Goal: Task Accomplishment & Management: Complete application form

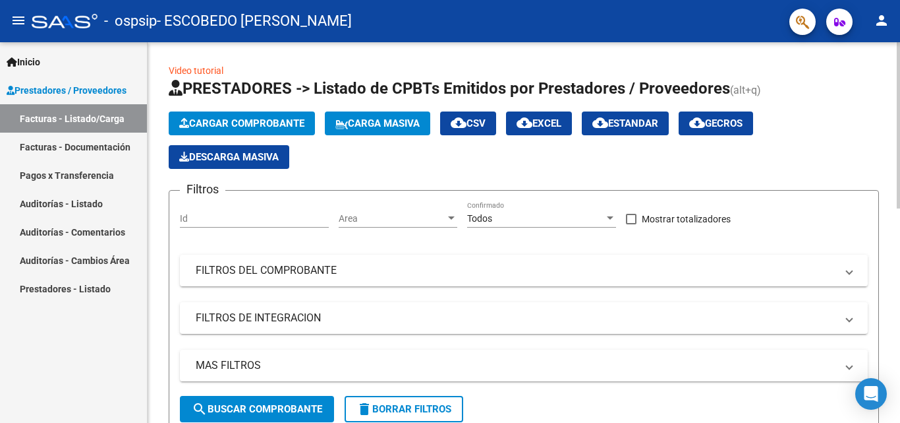
click at [243, 119] on span "Cargar Comprobante" at bounding box center [241, 123] width 125 height 12
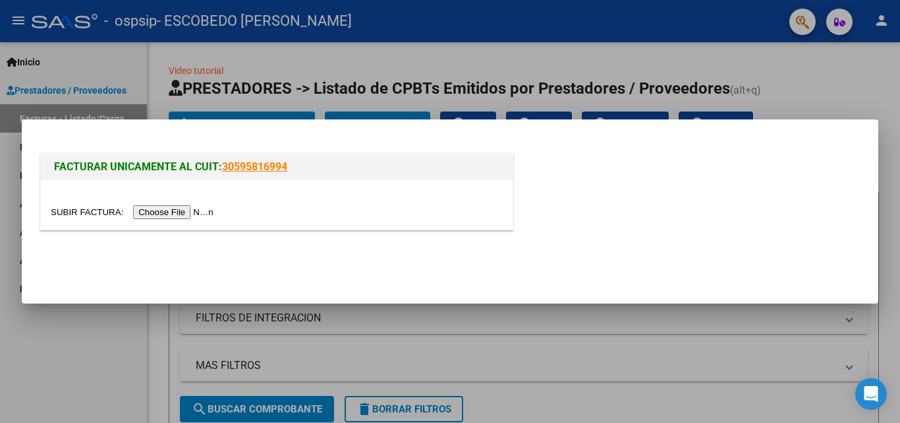
click at [182, 210] on input "file" at bounding box center [134, 212] width 167 height 14
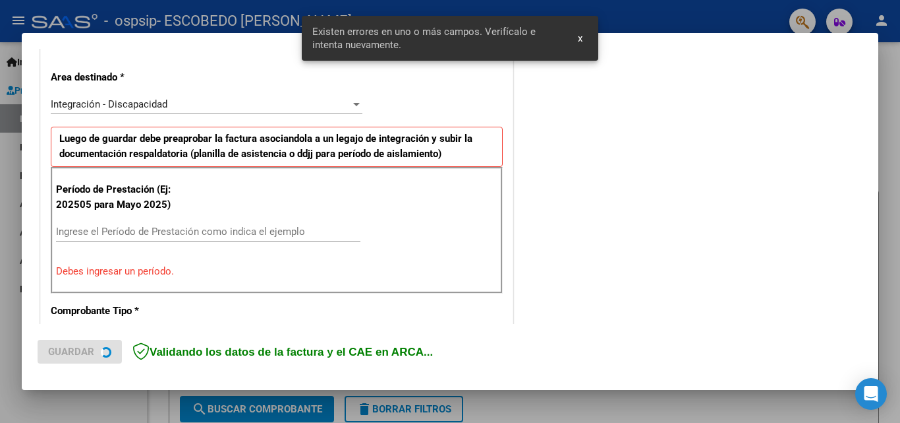
scroll to position [297, 0]
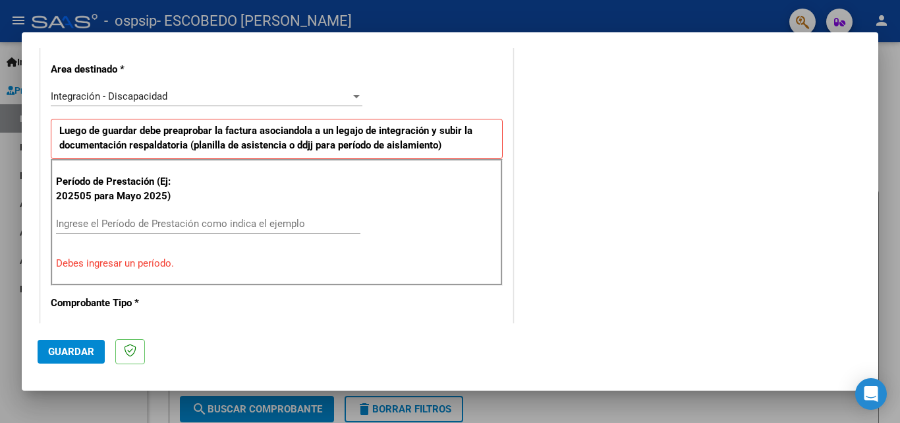
click at [147, 225] on input "Ingrese el Período de Prestación como indica el ejemplo" at bounding box center [208, 224] width 305 height 12
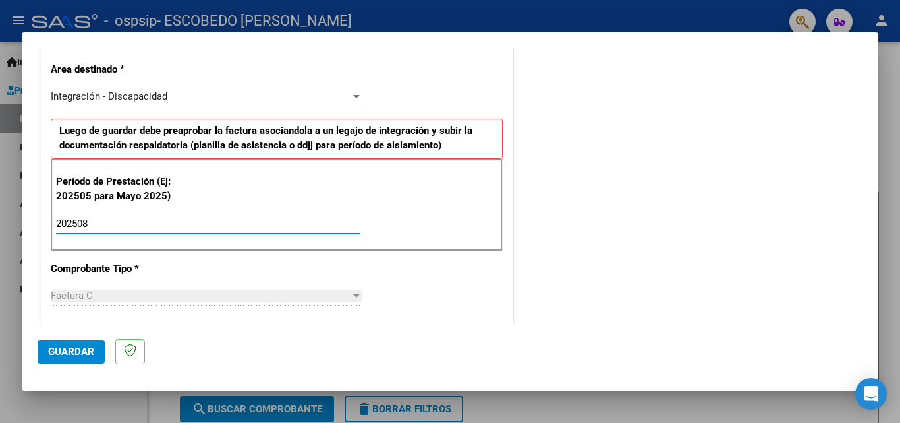
type input "202508"
click at [468, 306] on div "CUIT * 27-29299062-1 Ingresar CUIT ANALISIS PRESTADOR ESCOBEDO [PERSON_NAME] Ar…" at bounding box center [277, 412] width 472 height 992
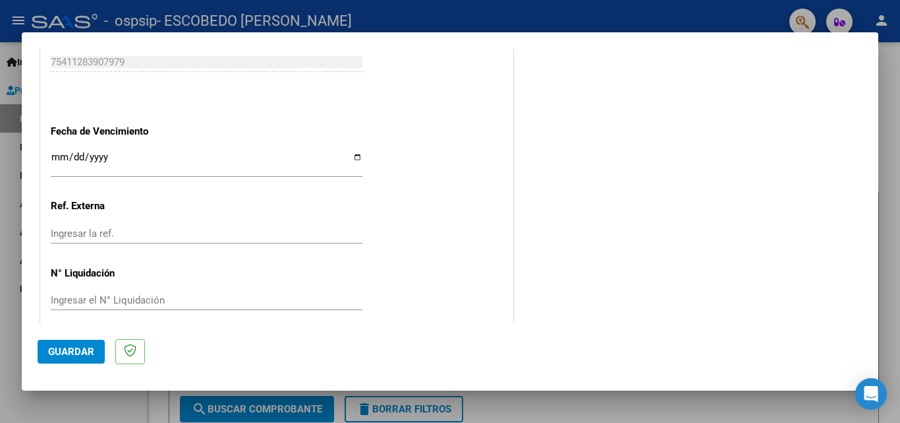
scroll to position [877, 0]
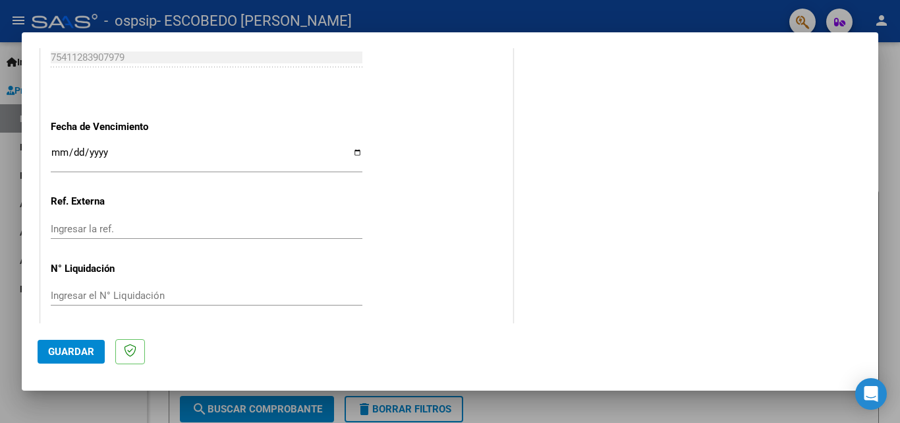
click at [351, 149] on input "Ingresar la fecha" at bounding box center [207, 157] width 312 height 21
click at [352, 152] on input "[DATE]" at bounding box center [207, 157] width 312 height 21
type input "[DATE]"
click at [64, 351] on span "Guardar" at bounding box center [71, 351] width 46 height 12
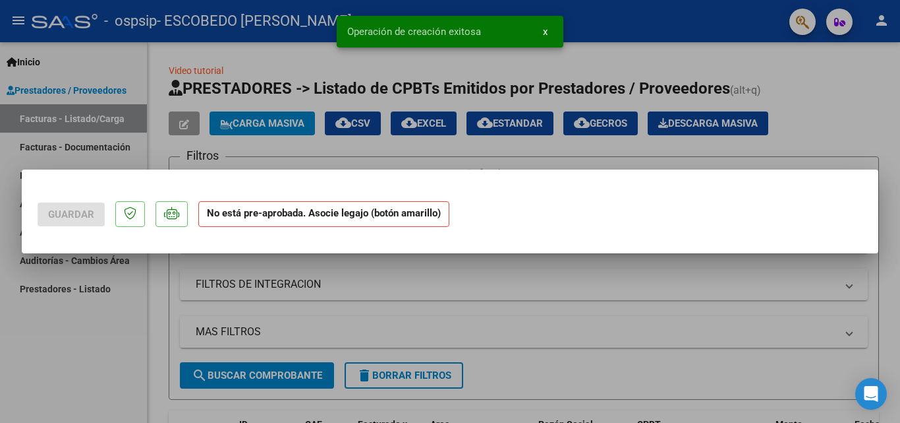
scroll to position [0, 0]
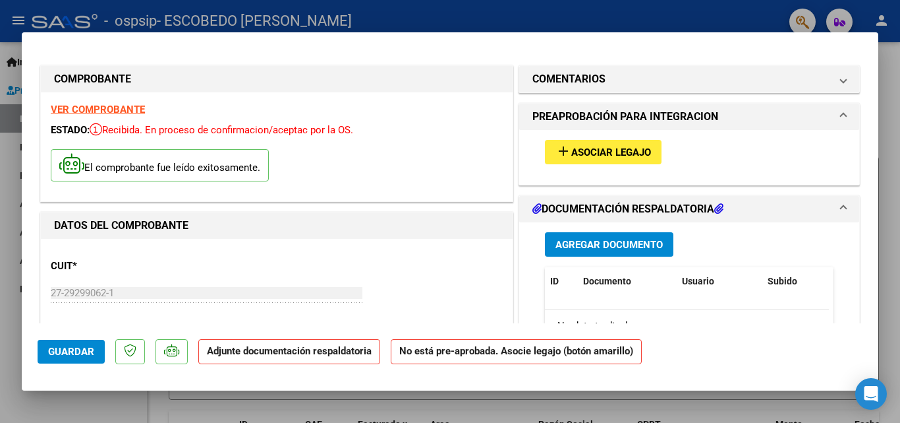
click at [628, 249] on span "Agregar Documento" at bounding box center [609, 245] width 107 height 12
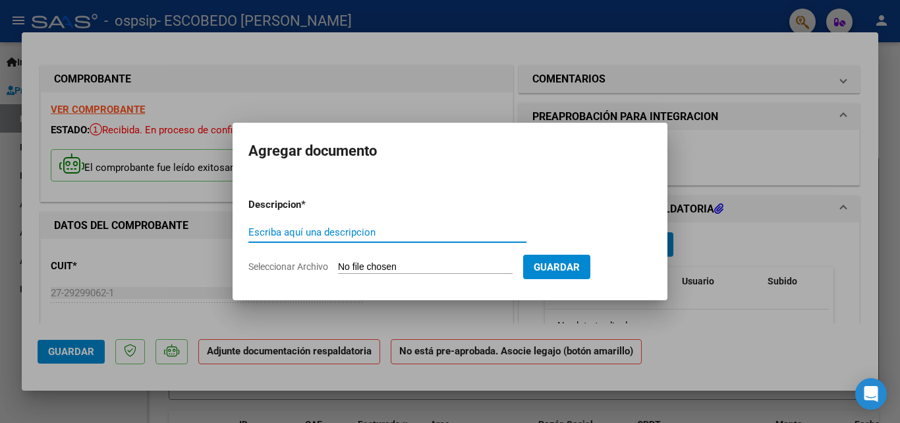
click at [293, 233] on input "Escriba aquí una descripcion" at bounding box center [388, 232] width 278 height 12
type input "ASISTENCIA"
click at [409, 265] on input "Seleccionar Archivo" at bounding box center [425, 267] width 175 height 13
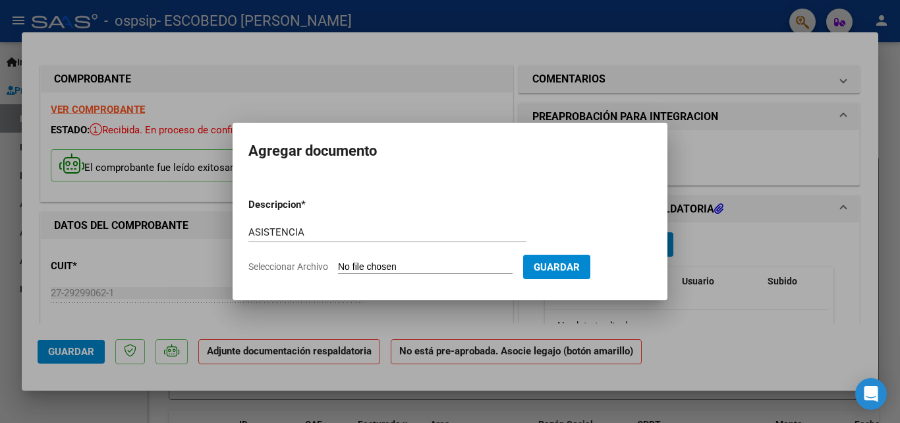
type input "C:\fakepath\ASISTENCIA.pdf"
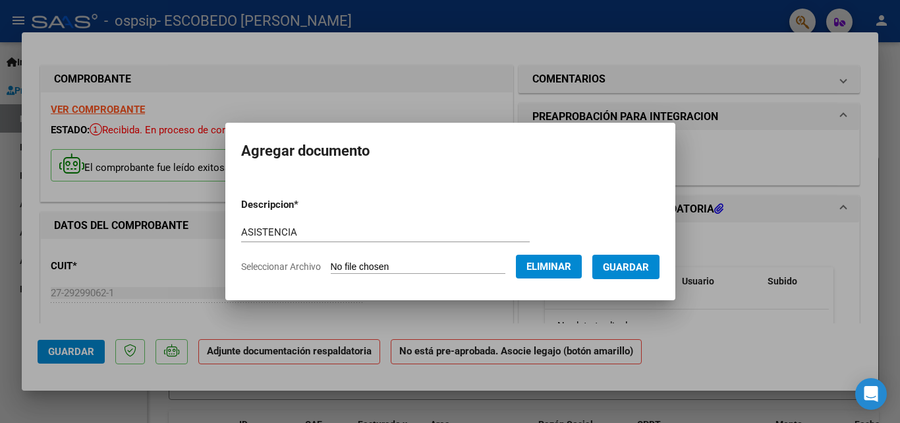
click at [633, 263] on span "Guardar" at bounding box center [626, 267] width 46 height 12
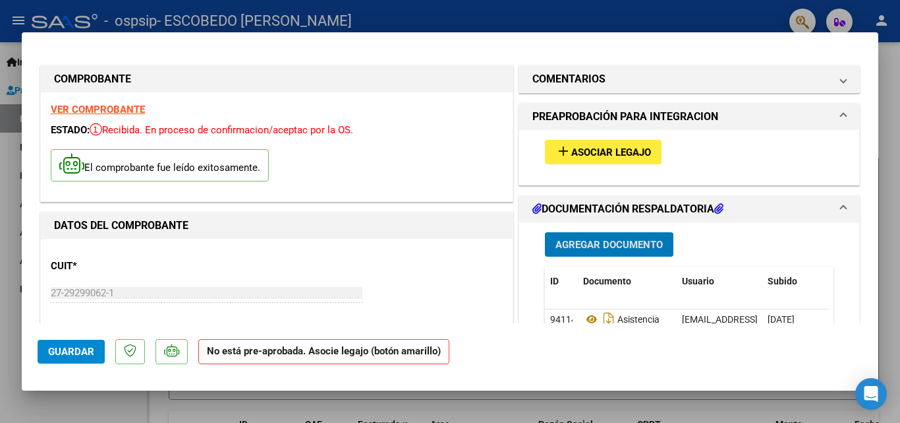
click at [617, 243] on span "Agregar Documento" at bounding box center [609, 245] width 107 height 12
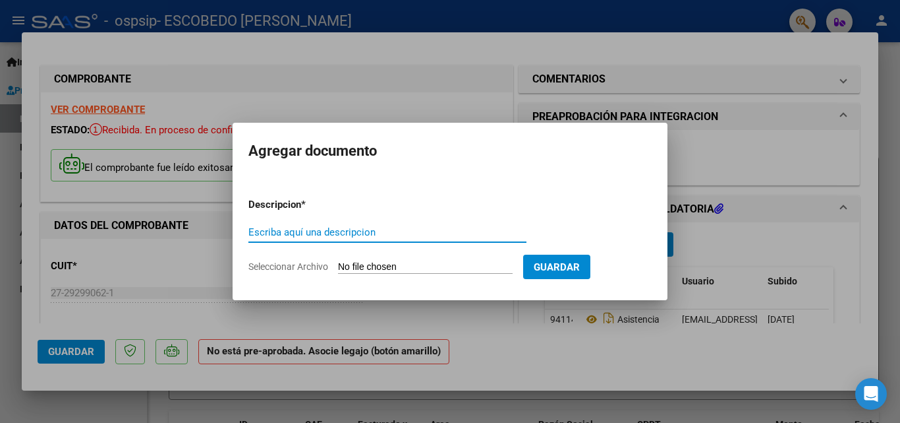
click at [568, 38] on div at bounding box center [450, 211] width 900 height 423
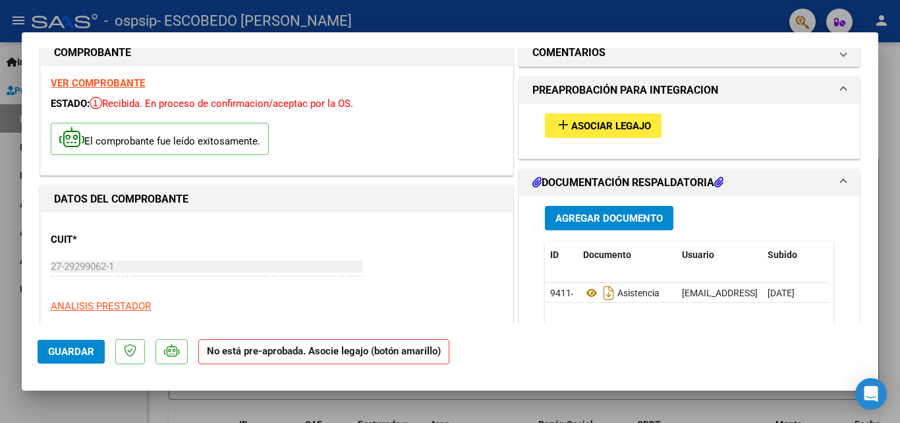
scroll to position [53, 0]
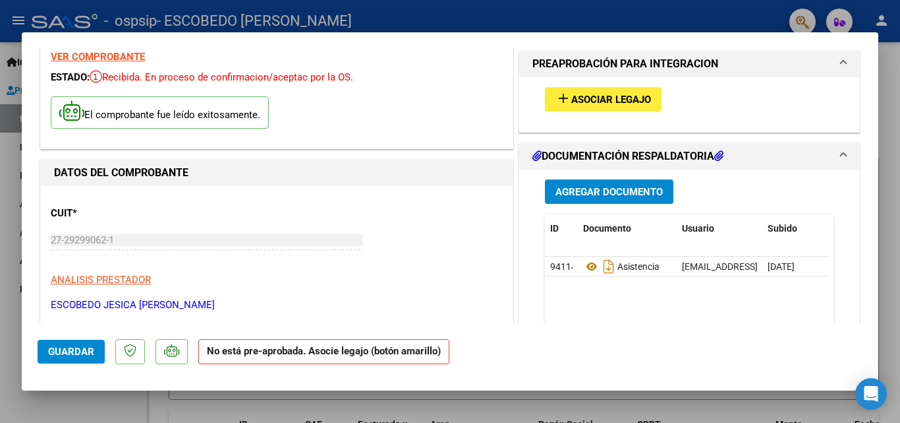
click at [618, 189] on span "Agregar Documento" at bounding box center [609, 192] width 107 height 12
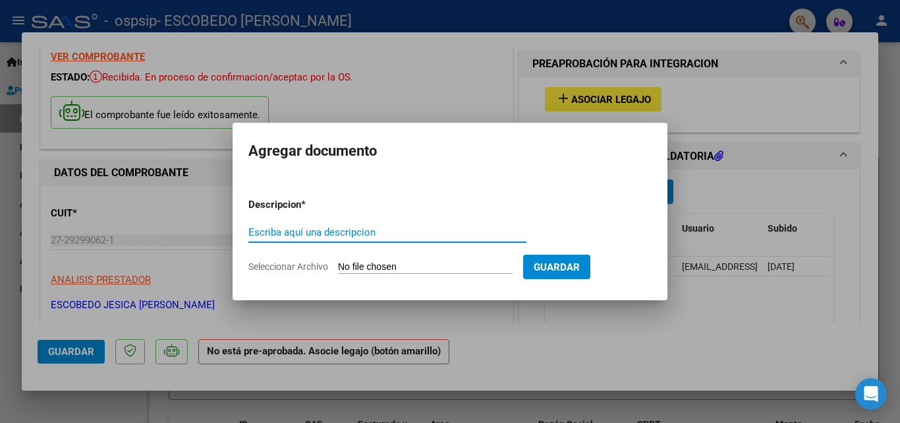
click at [327, 235] on input "Escriba aquí una descripcion" at bounding box center [388, 232] width 278 height 12
type input "FACTURA"
click at [375, 260] on form "Descripcion * FACTURA Escriba aquí una descripcion Seleccionar Archivo Guardar" at bounding box center [450, 235] width 403 height 96
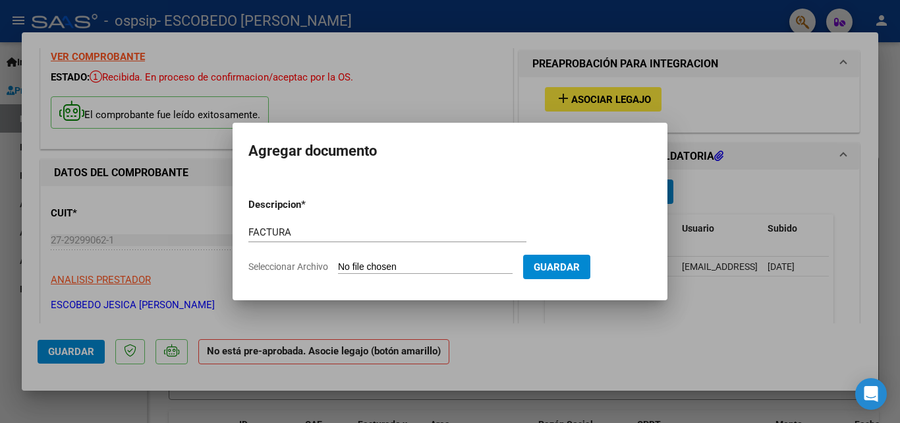
click at [374, 267] on input "Seleccionar Archivo" at bounding box center [425, 267] width 175 height 13
type input "C:\fakepath\FACTURA.pdf"
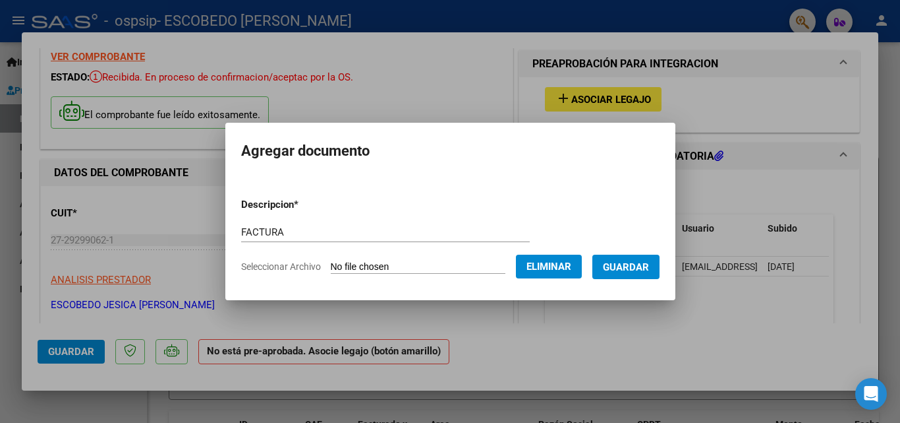
click at [637, 266] on span "Guardar" at bounding box center [626, 267] width 46 height 12
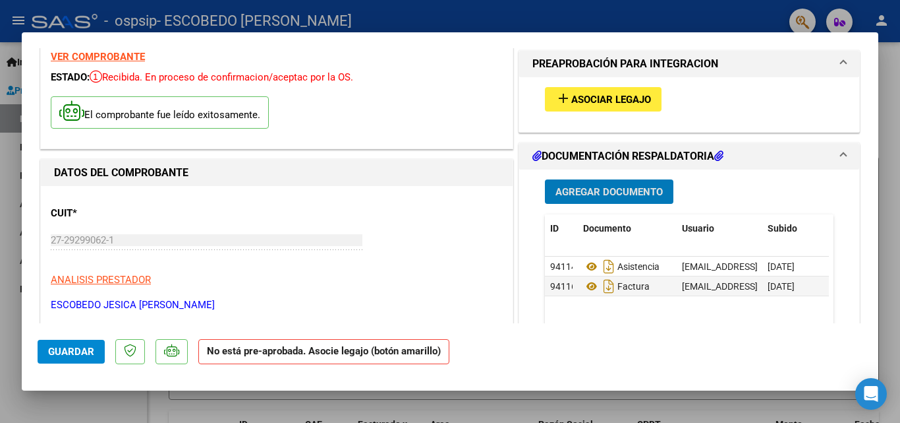
click at [78, 351] on span "Guardar" at bounding box center [71, 351] width 46 height 12
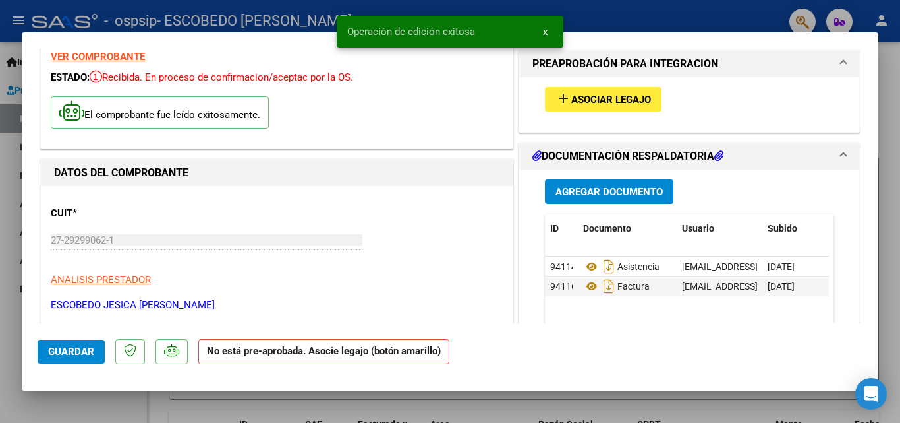
click at [481, 261] on div "CUIT * 27-29299062-1 Ingresar CUIT ANALISIS PRESTADOR ESCOBEDO [PERSON_NAME] AR…" at bounding box center [277, 254] width 452 height 116
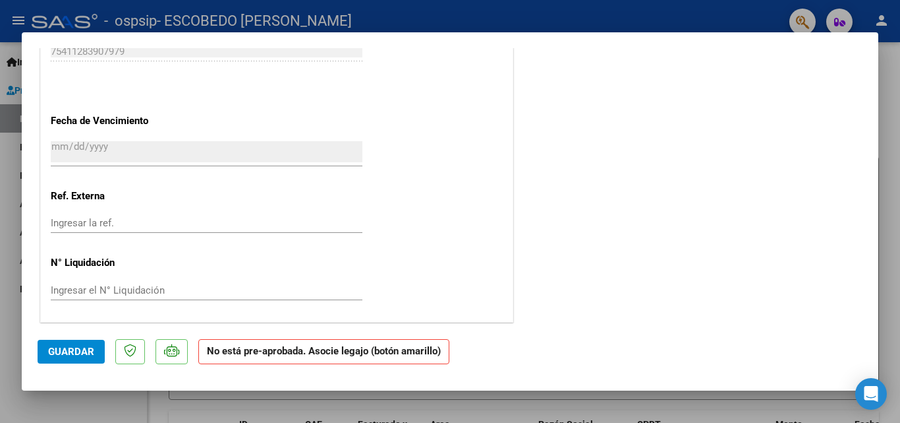
scroll to position [870, 0]
click at [74, 345] on span "Guardar" at bounding box center [71, 351] width 46 height 12
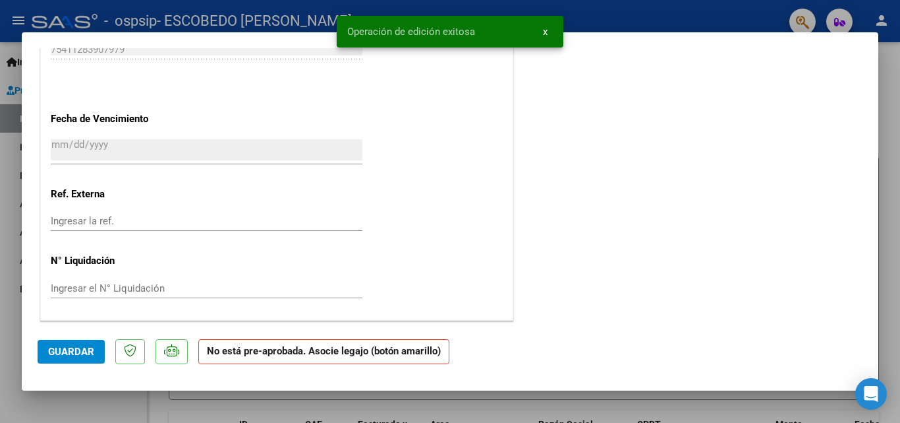
click at [892, 131] on div at bounding box center [450, 211] width 900 height 423
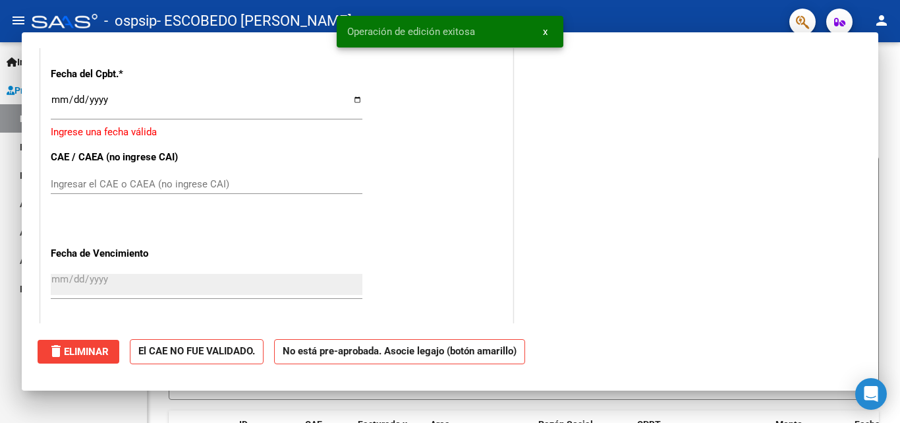
scroll to position [0, 0]
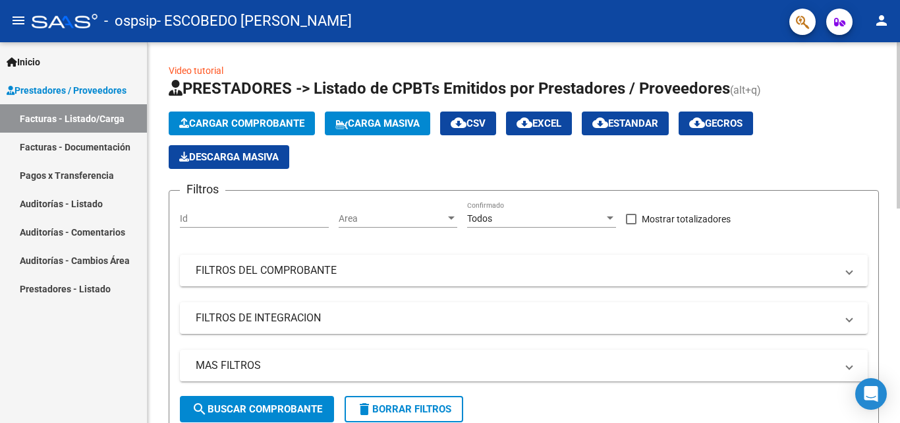
click at [533, 119] on mat-icon "cloud_download" at bounding box center [525, 123] width 16 height 16
click at [231, 121] on span "Cargar Comprobante" at bounding box center [241, 123] width 125 height 12
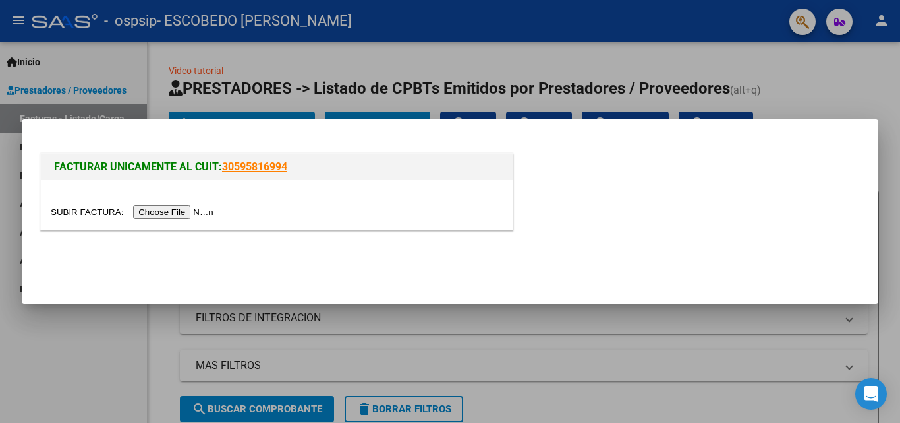
click at [172, 212] on input "file" at bounding box center [134, 212] width 167 height 14
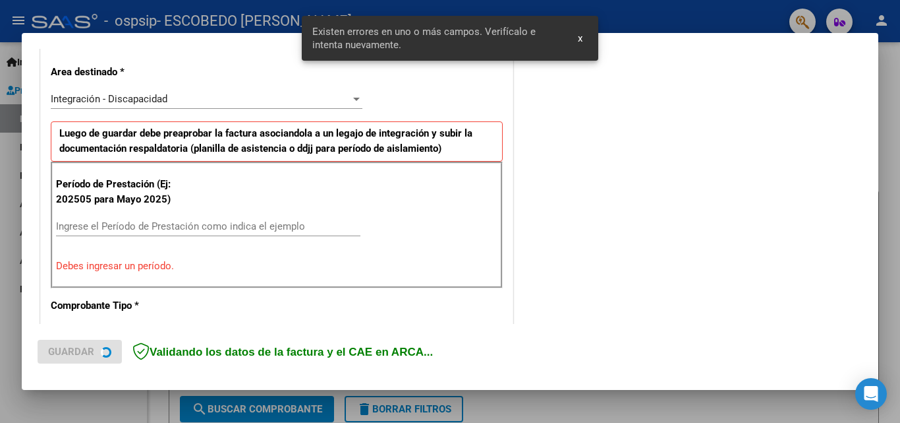
scroll to position [322, 0]
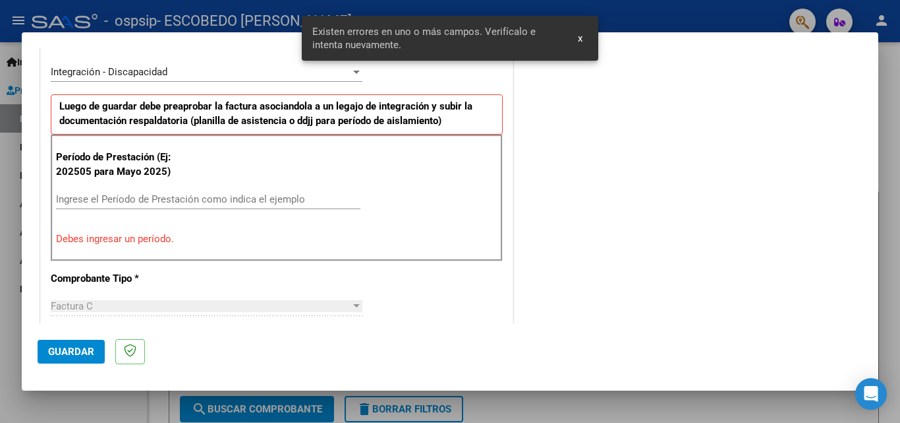
click at [98, 198] on input "Ingrese el Período de Prestación como indica el ejemplo" at bounding box center [208, 199] width 305 height 12
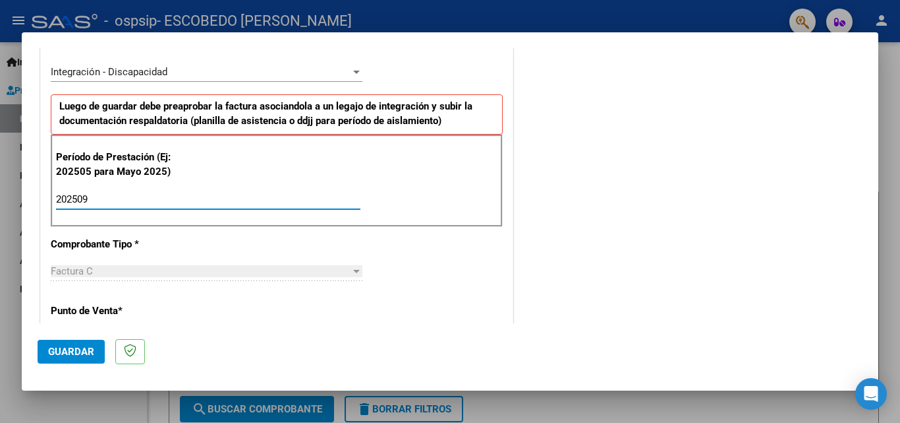
type input "202509"
click at [500, 288] on div "CUIT * 27-29299062-1 Ingresar CUIT ANALISIS PRESTADOR ESCOBEDO [PERSON_NAME] Ar…" at bounding box center [277, 387] width 472 height 992
click at [577, 264] on div "COMENTARIOS Comentarios del Prestador / Gerenciador:" at bounding box center [689, 314] width 347 height 1146
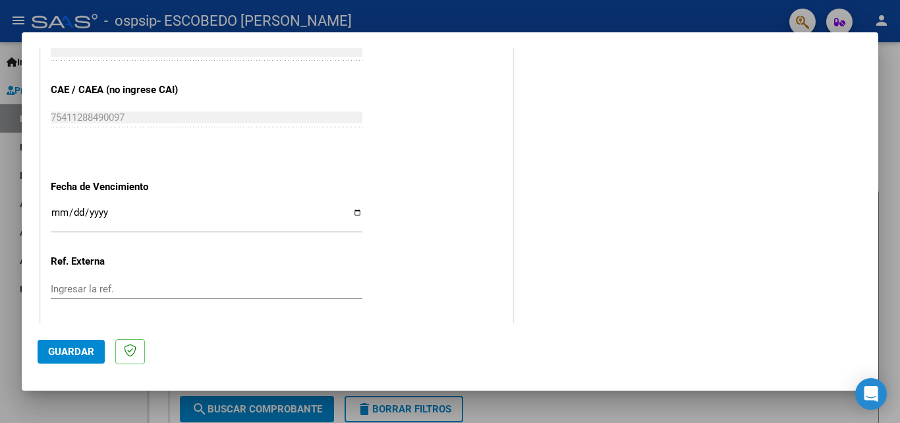
scroll to position [823, 0]
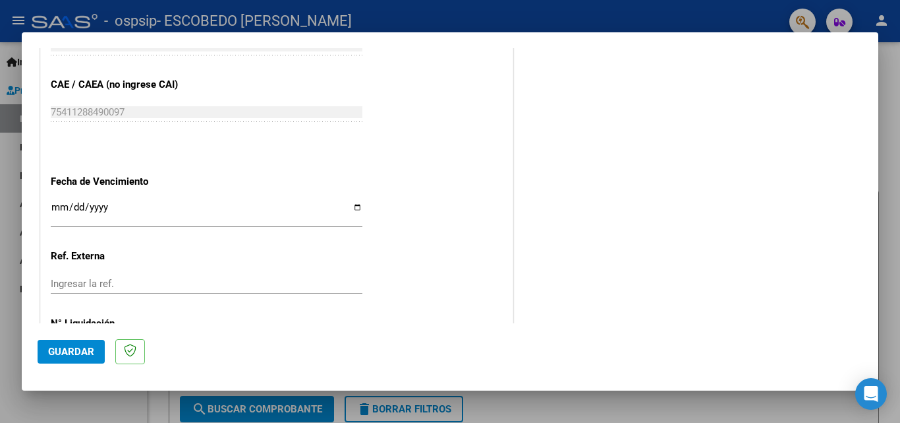
click at [351, 204] on input "Ingresar la fecha" at bounding box center [207, 212] width 312 height 21
type input "[DATE]"
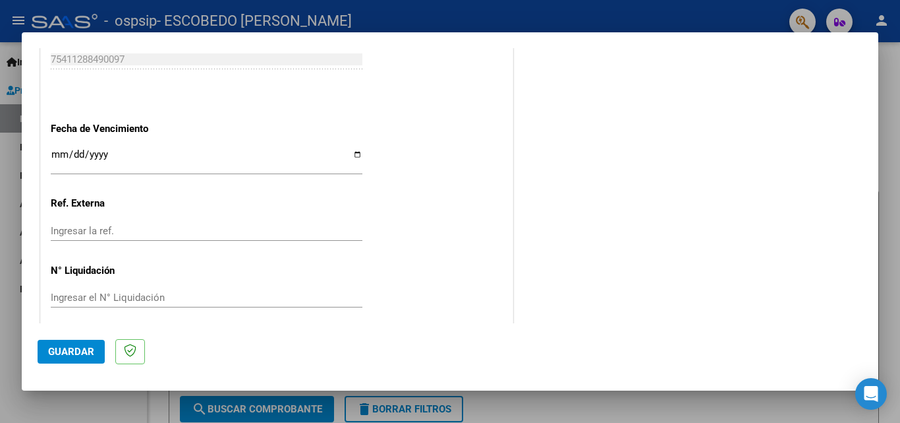
scroll to position [885, 0]
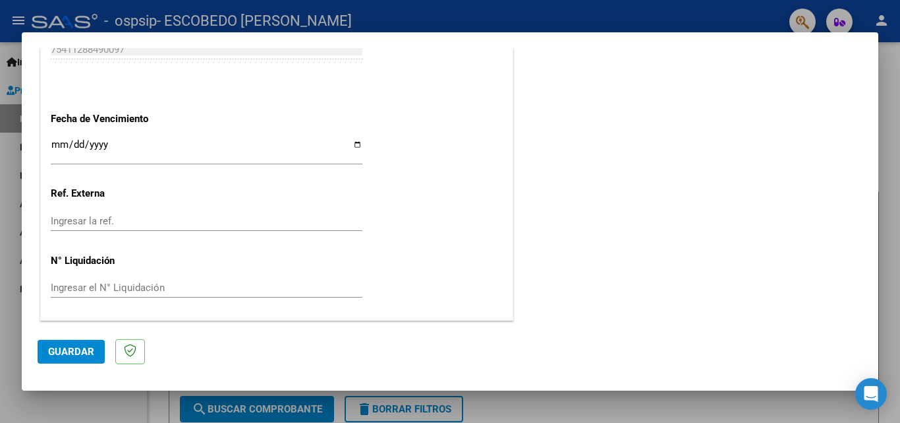
click at [68, 352] on span "Guardar" at bounding box center [71, 351] width 46 height 12
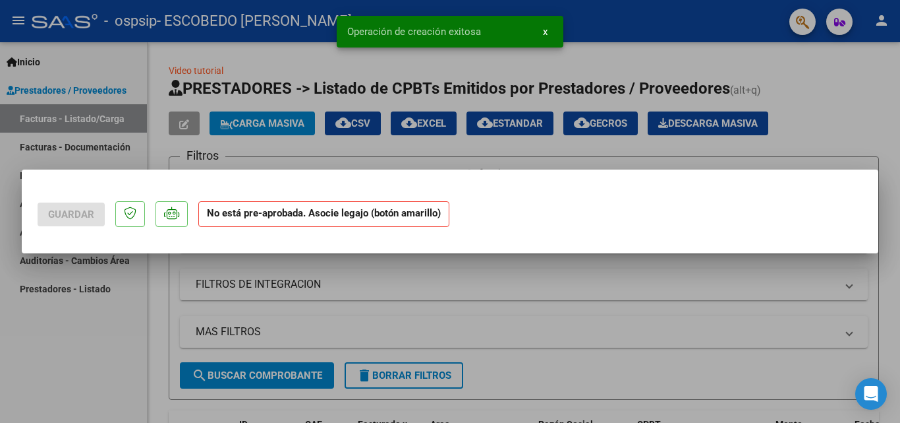
scroll to position [0, 0]
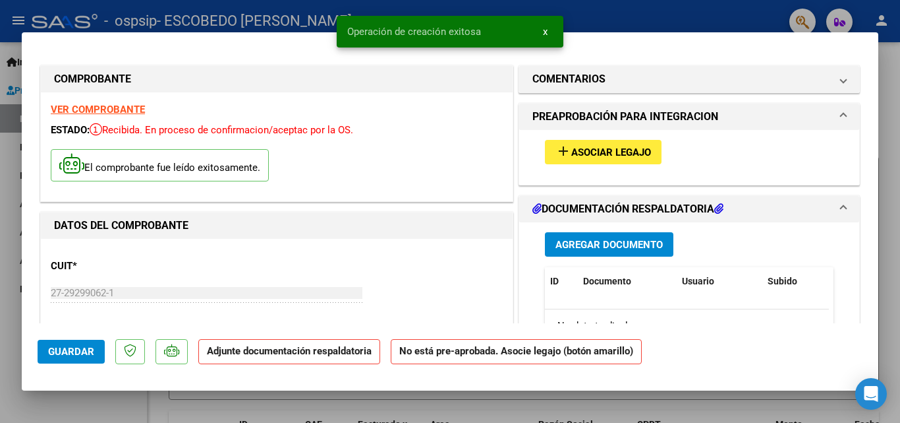
click at [595, 240] on span "Agregar Documento" at bounding box center [609, 245] width 107 height 12
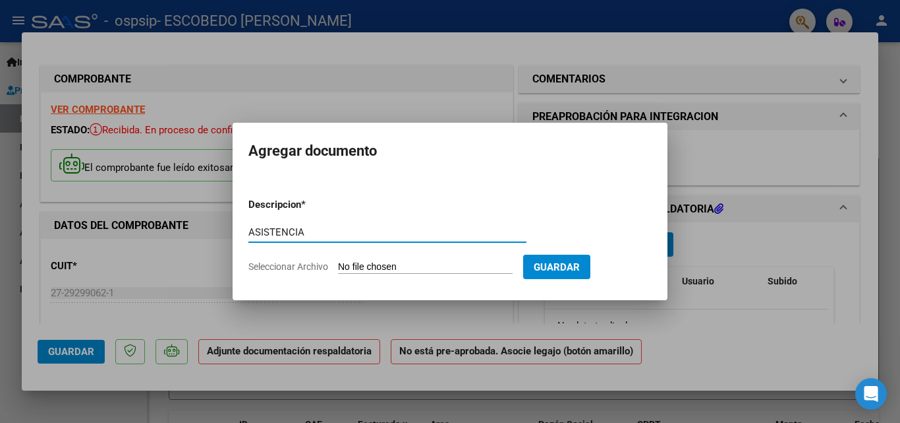
type input "ASISTENCIA"
click at [370, 265] on input "Seleccionar Archivo" at bounding box center [425, 267] width 175 height 13
type input "C:\fakepath\ASISTENCIA.pdf"
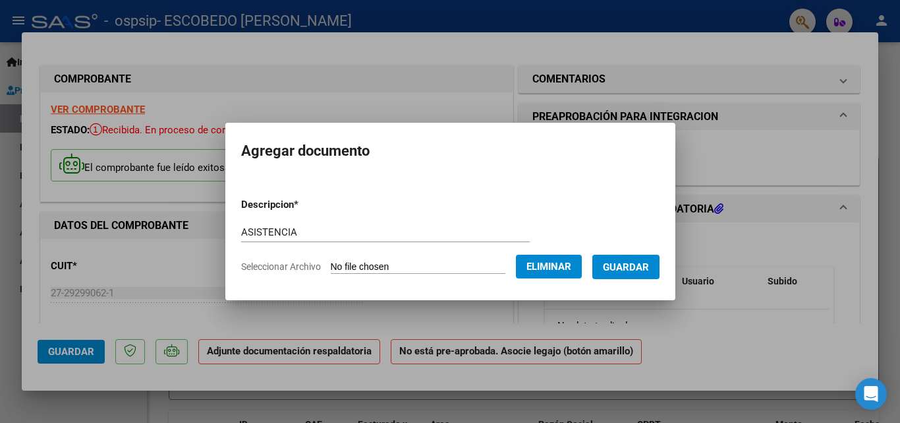
click at [649, 268] on span "Guardar" at bounding box center [626, 267] width 46 height 12
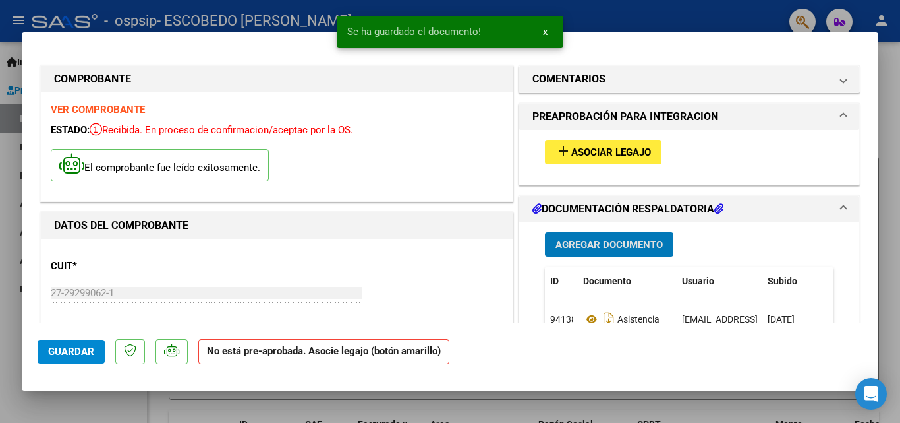
click at [626, 244] on span "Agregar Documento" at bounding box center [609, 245] width 107 height 12
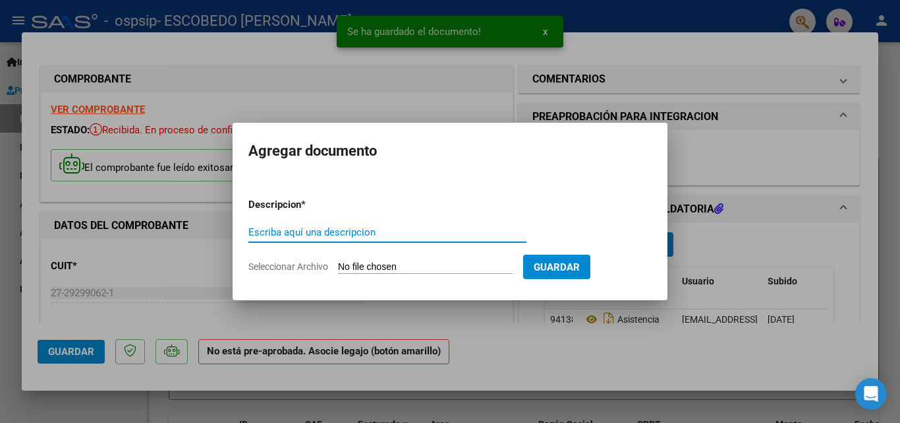
click at [354, 233] on input "Escriba aquí una descripcion" at bounding box center [388, 232] width 278 height 12
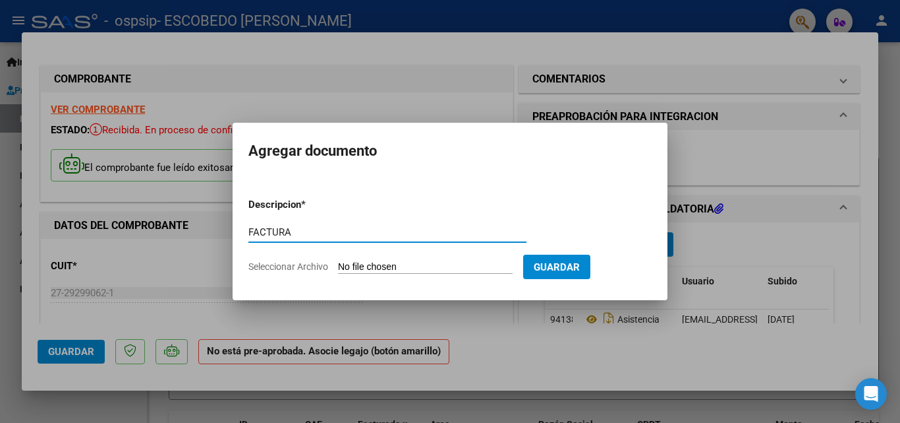
type input "FACTURA"
click at [370, 262] on input "Seleccionar Archivo" at bounding box center [425, 267] width 175 height 13
type input "C:\fakepath\FACTURA.pdf"
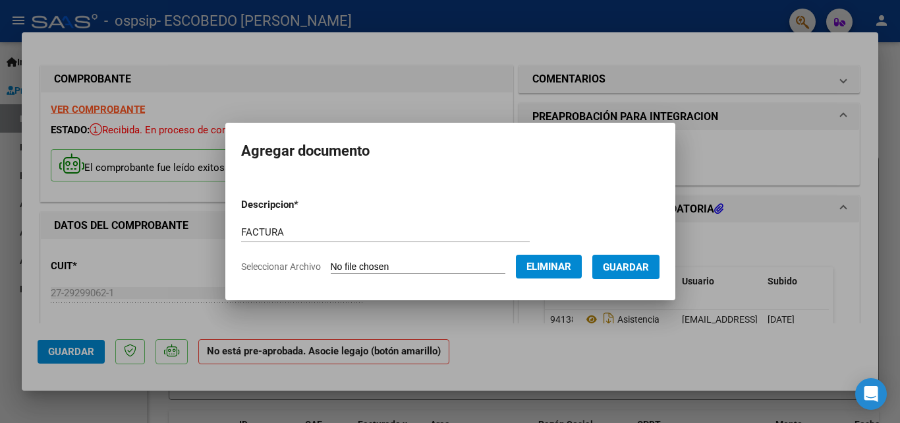
click at [647, 267] on span "Guardar" at bounding box center [626, 267] width 46 height 12
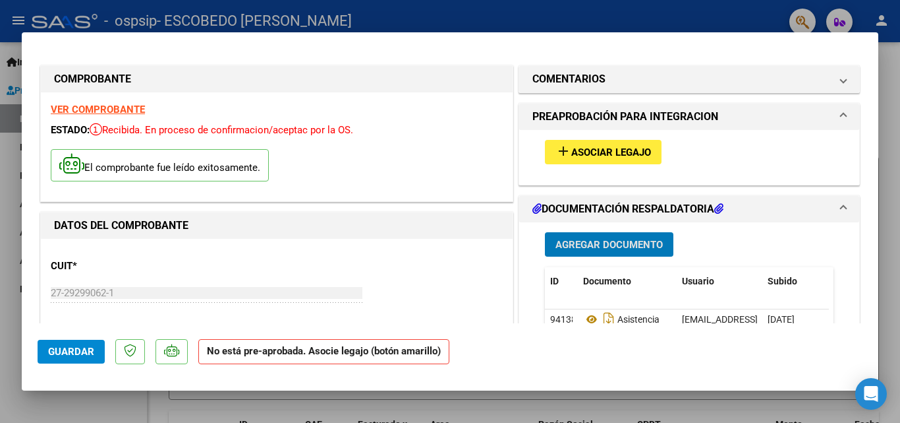
click at [883, 140] on div at bounding box center [450, 211] width 900 height 423
